Goal: Communication & Community: Answer question/provide support

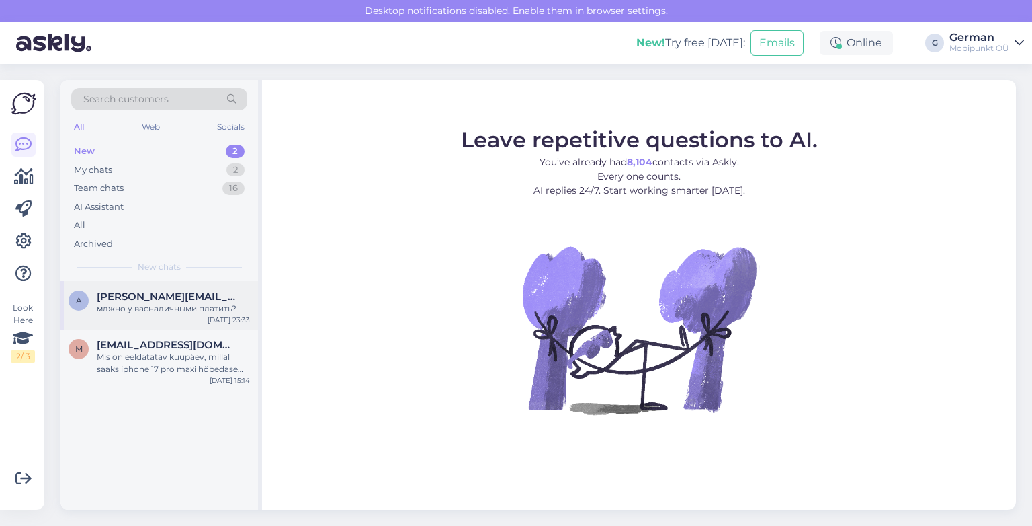
click at [145, 298] on span "[PERSON_NAME][EMAIL_ADDRESS][DOMAIN_NAME]" at bounding box center [167, 296] width 140 height 12
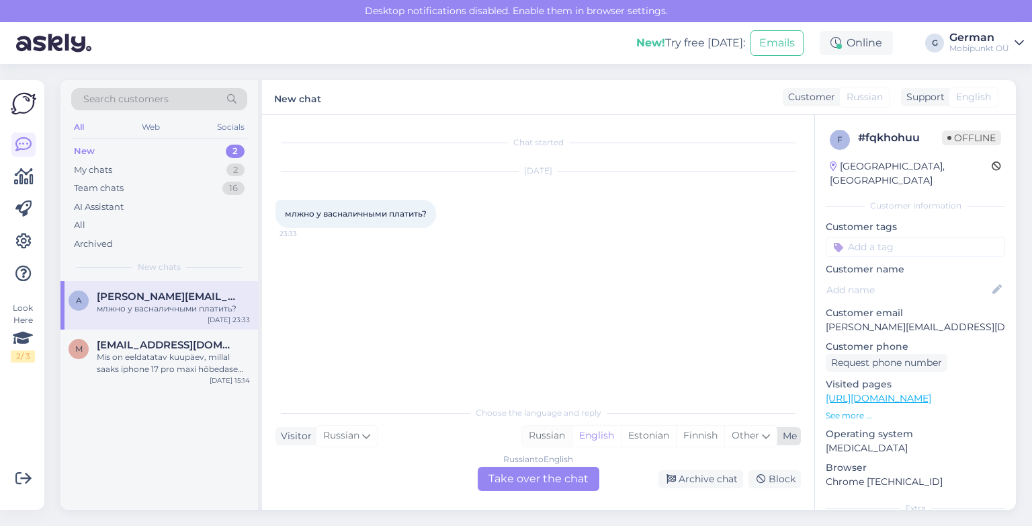
click at [544, 435] on div "Russian" at bounding box center [547, 435] width 50 height 20
click at [541, 481] on div "Russian to Russian Take over the chat" at bounding box center [539, 478] width 122 height 24
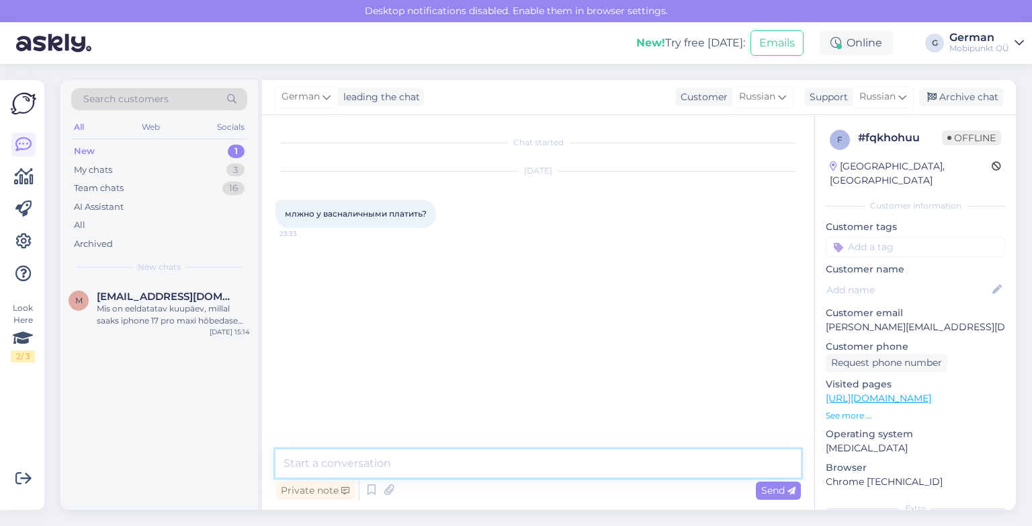
click at [495, 464] on textarea at bounding box center [539, 463] width 526 height 28
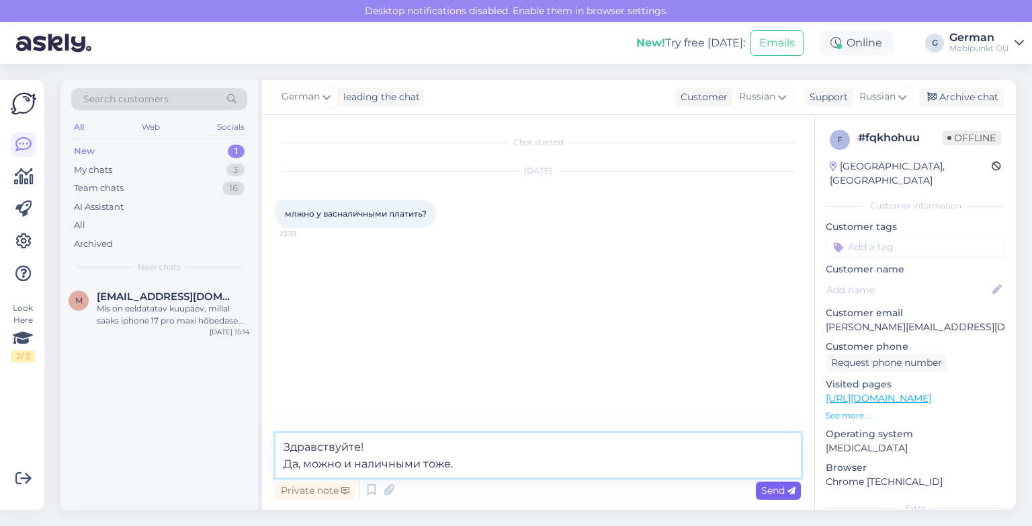
type textarea "Здравствуйте! Да, можно и наличными тоже."
click at [784, 497] on div "Send" at bounding box center [778, 490] width 45 height 18
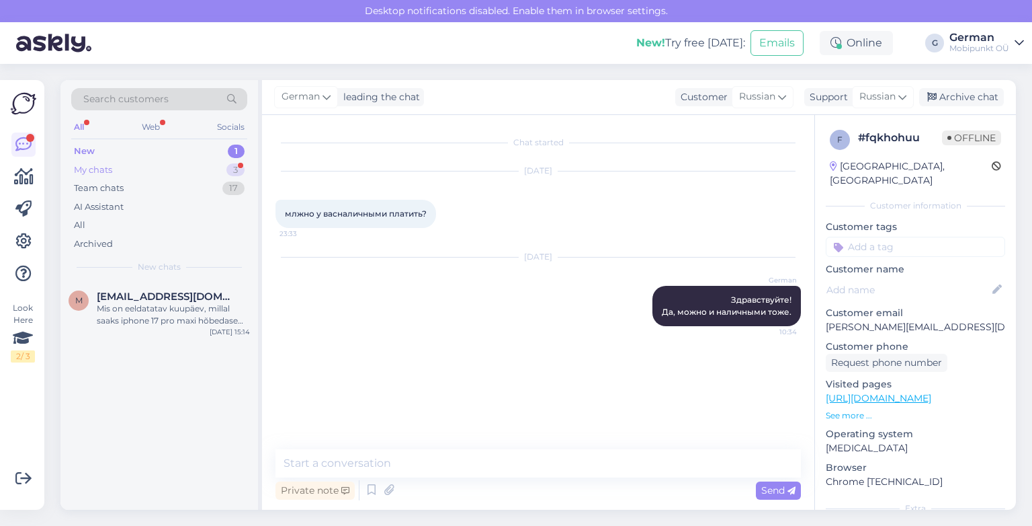
click at [103, 168] on div "My chats" at bounding box center [93, 169] width 38 height 13
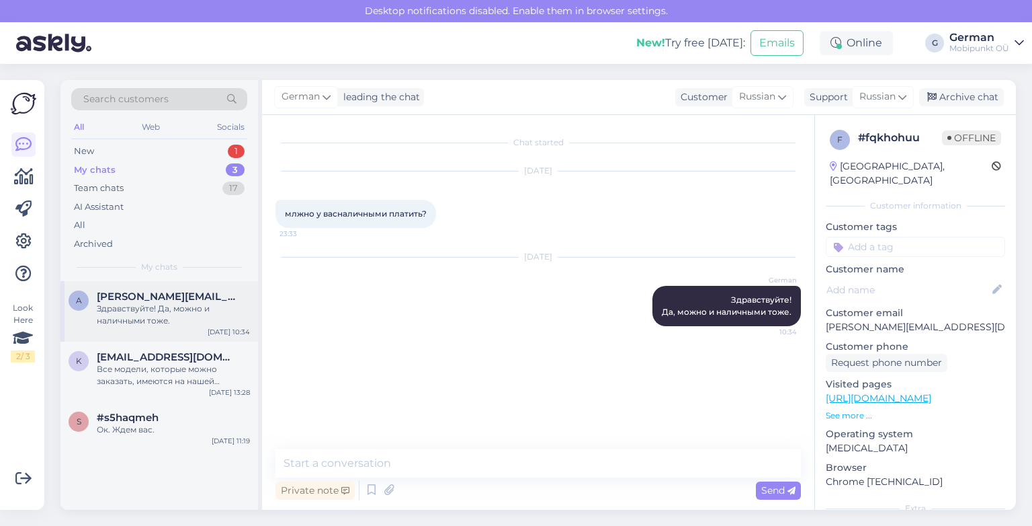
click at [131, 299] on span "[PERSON_NAME][EMAIL_ADDRESS][DOMAIN_NAME]" at bounding box center [167, 296] width 140 height 12
click at [159, 306] on div "Здравствуйте! Да, можно и наличными тоже." at bounding box center [173, 314] width 153 height 24
click at [83, 153] on div "New" at bounding box center [84, 151] width 20 height 13
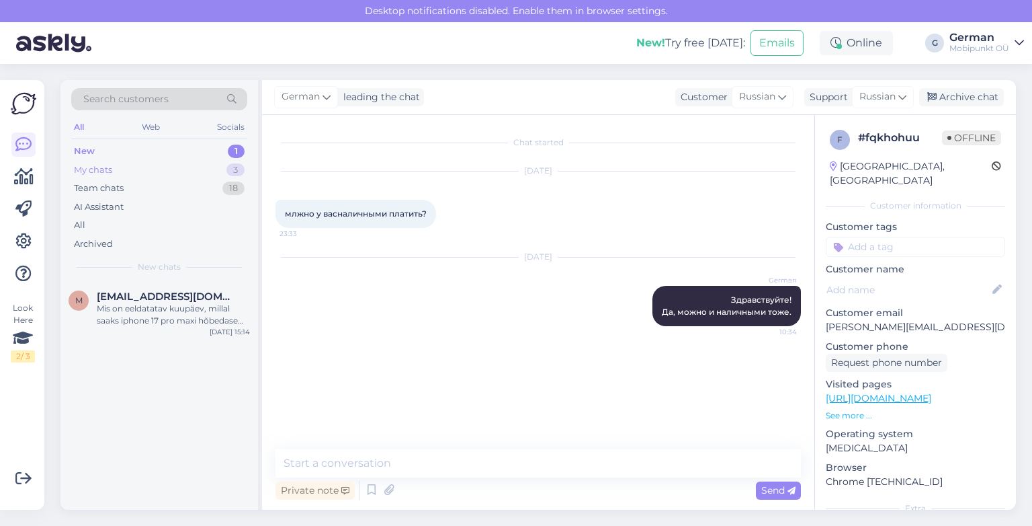
click at [93, 169] on div "My chats" at bounding box center [93, 169] width 38 height 13
